Goal: Navigation & Orientation: Go to known website

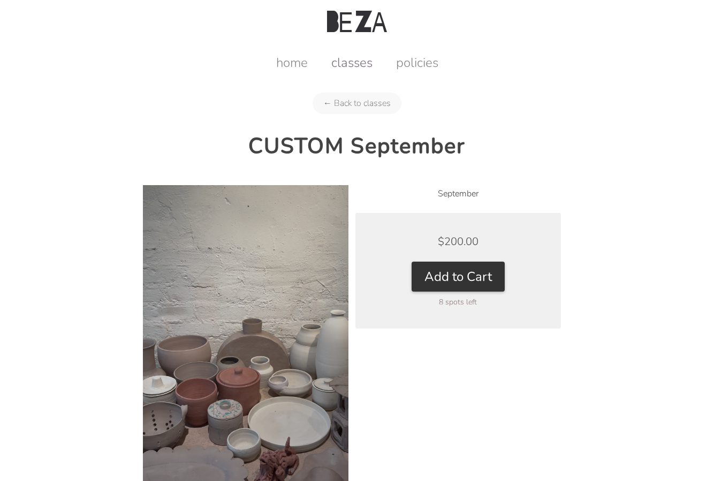
click at [353, 63] on link "classes" at bounding box center [352, 62] width 63 height 17
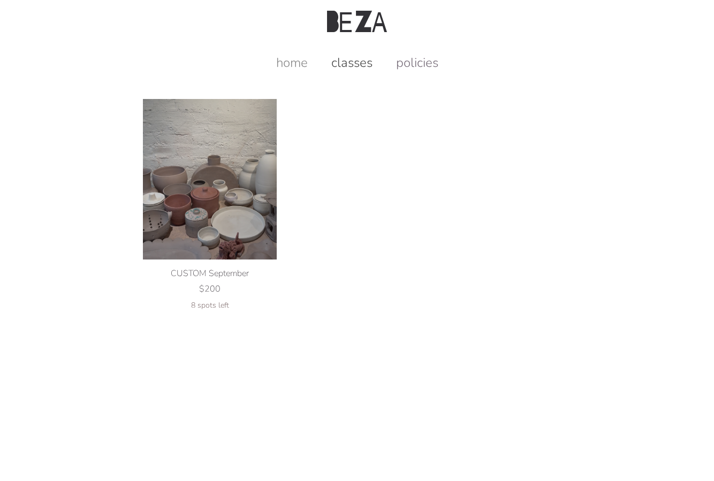
click at [404, 63] on link "policies" at bounding box center [417, 62] width 64 height 17
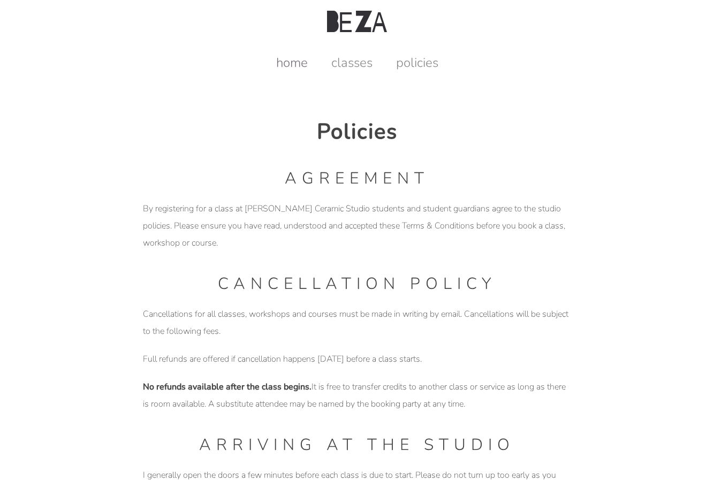
click at [291, 65] on link "home" at bounding box center [292, 62] width 53 height 17
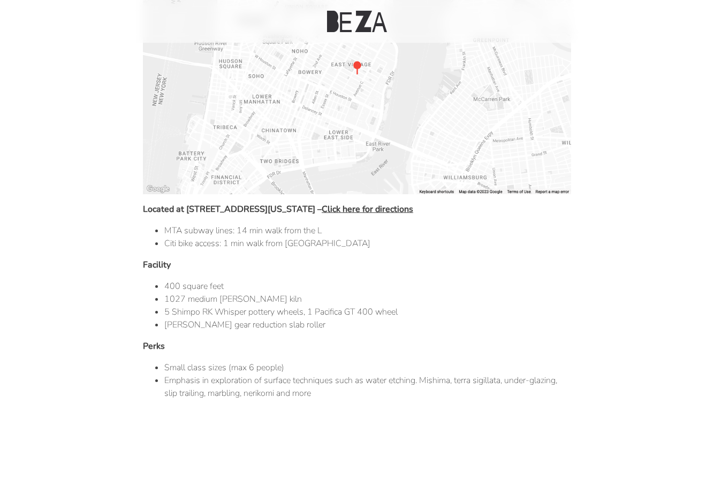
scroll to position [490, 0]
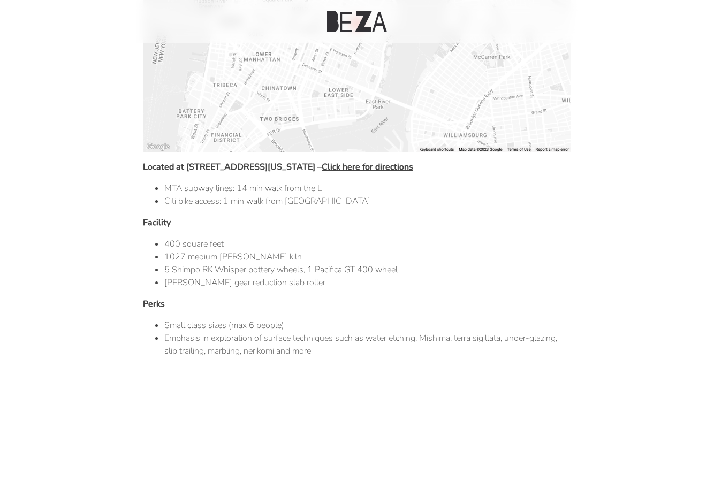
click at [555, 89] on img at bounding box center [357, 32] width 428 height 240
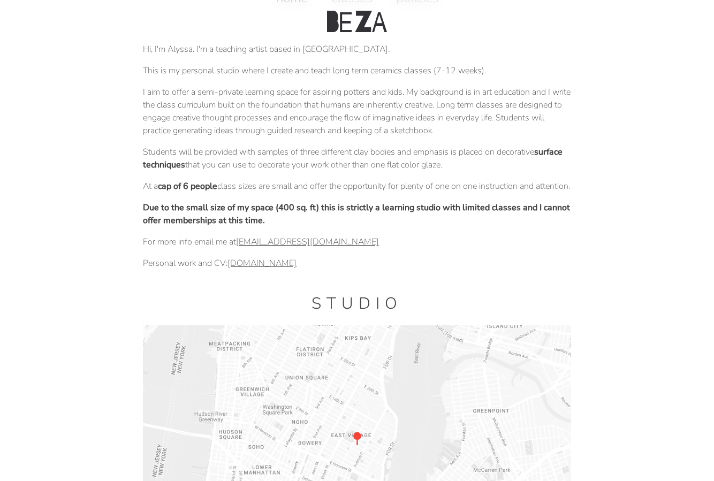
scroll to position [0, 0]
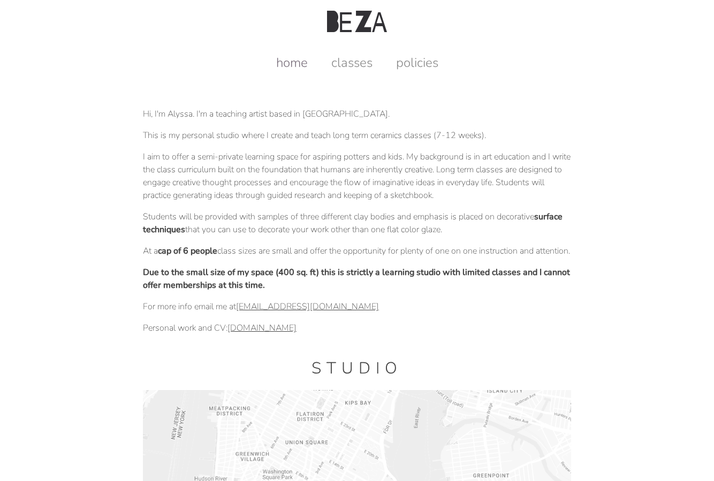
click at [294, 63] on link "home" at bounding box center [292, 62] width 53 height 17
click at [285, 66] on link "home" at bounding box center [292, 62] width 53 height 17
click at [270, 334] on link "[DOMAIN_NAME]" at bounding box center [262, 328] width 69 height 12
